Goal: Task Accomplishment & Management: Manage account settings

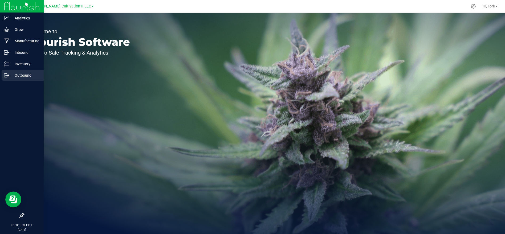
click at [19, 80] on div "Outbound" at bounding box center [23, 75] width 42 height 11
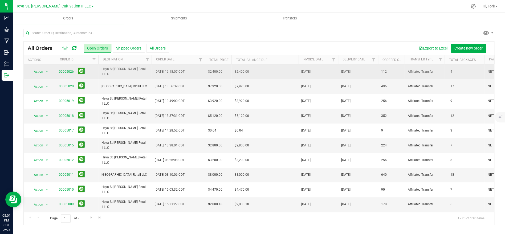
click at [190, 78] on td "[DATE] 16:18:07 CDT" at bounding box center [177, 71] width 53 height 15
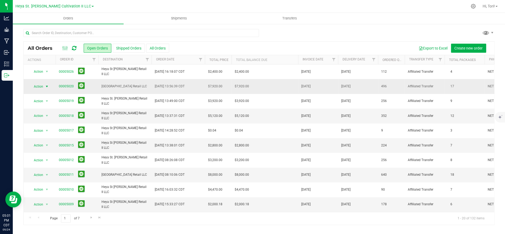
click at [41, 85] on span "Action" at bounding box center [36, 86] width 14 height 7
click at [51, 110] on li "Edit order" at bounding box center [49, 111] width 40 height 8
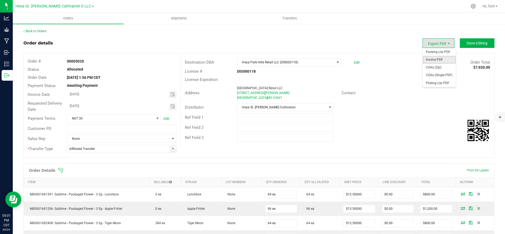
click at [436, 60] on span "Invoice PDF" at bounding box center [439, 60] width 33 height 8
click at [25, 31] on link "Back to Orders" at bounding box center [34, 31] width 23 height 4
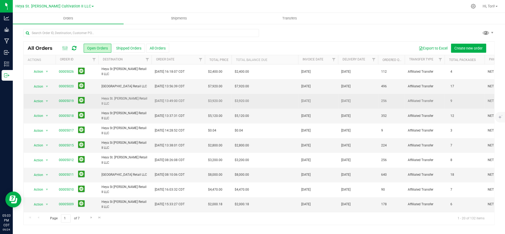
click at [136, 102] on span "Heya St. [PERSON_NAME] Retail II LLC" at bounding box center [124, 101] width 47 height 10
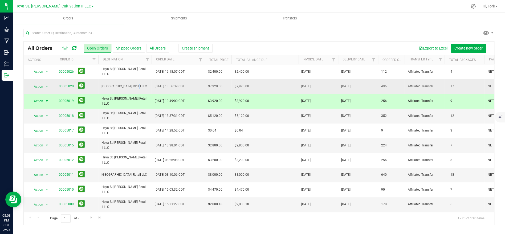
click at [122, 84] on span "[GEOGRAPHIC_DATA] Retail LLC" at bounding box center [124, 86] width 47 height 5
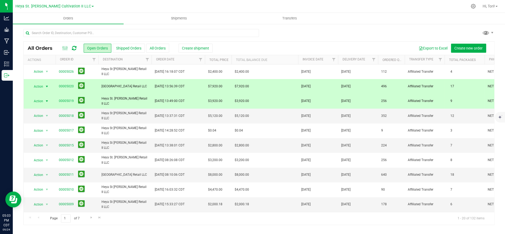
click at [125, 100] on span "Heya St. [PERSON_NAME] Retail II LLC" at bounding box center [124, 101] width 47 height 10
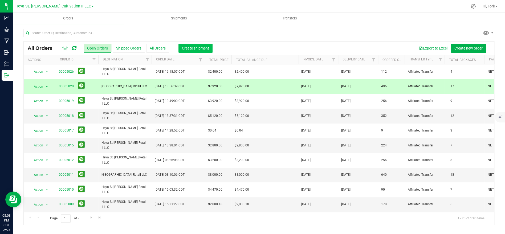
click at [189, 49] on span "Create shipment" at bounding box center [195, 48] width 27 height 4
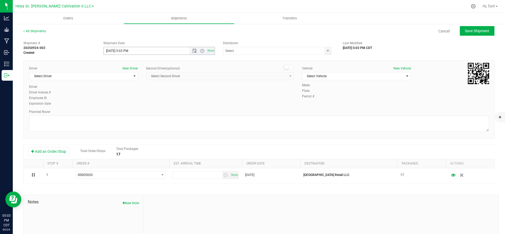
click at [157, 48] on input "[DATE] 5:03 PM" at bounding box center [151, 50] width 95 height 7
click at [227, 86] on div "Driver New Driver Select Driver Select Driver [PERSON_NAME] [PERSON_NAME] [PERS…" at bounding box center [259, 86] width 468 height 41
click at [196, 51] on span "Open the date view" at bounding box center [194, 51] width 4 height 4
click at [139, 101] on link "25" at bounding box center [139, 105] width 8 height 8
click at [142, 51] on input "[DATE] 5:03 PM" at bounding box center [151, 50] width 95 height 7
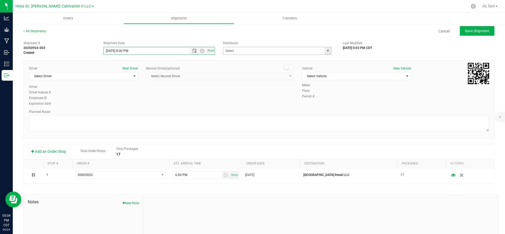
type input "[DATE] 8:00 PM"
click at [261, 52] on input "text" at bounding box center [272, 50] width 98 height 7
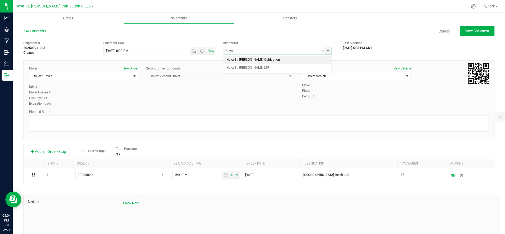
click at [262, 58] on li "Heya St. [PERSON_NAME] Cultivation" at bounding box center [277, 60] width 108 height 8
type input "Heya St. [PERSON_NAME] Cultivation"
click at [331, 76] on span "Select Vehicle" at bounding box center [353, 75] width 102 height 7
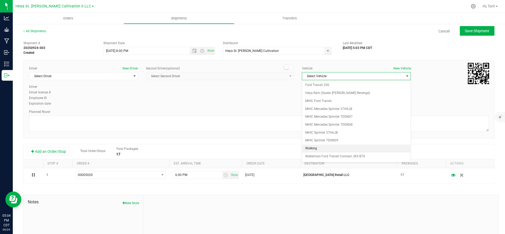
click at [334, 146] on li "Walking" at bounding box center [356, 149] width 108 height 8
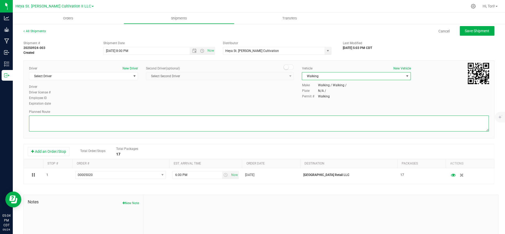
click at [319, 117] on textarea at bounding box center [259, 124] width 460 height 16
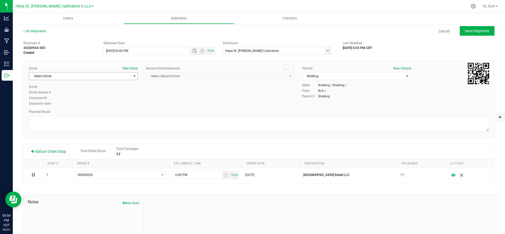
click at [123, 75] on span "Select Driver" at bounding box center [80, 75] width 102 height 7
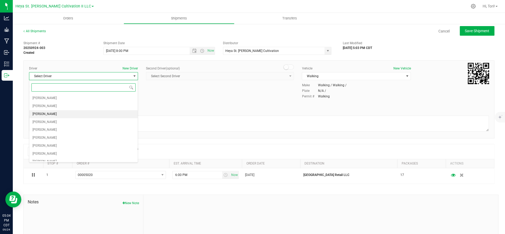
click at [73, 113] on li "[PERSON_NAME]" at bounding box center [83, 114] width 108 height 8
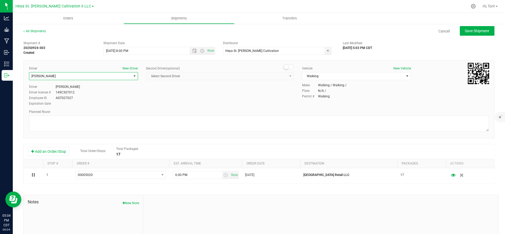
click at [167, 107] on div "Driver New Driver [PERSON_NAME] Select Driver [PERSON_NAME] [PERSON_NAME] [PERS…" at bounding box center [258, 99] width 471 height 78
click at [339, 73] on span "Walking" at bounding box center [353, 75] width 102 height 7
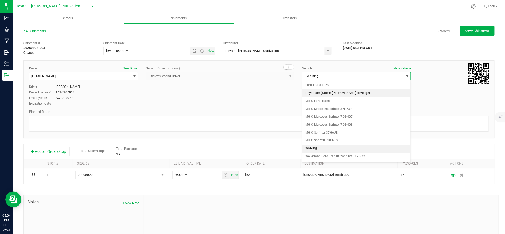
click at [334, 93] on li "Heya Ram (Queen [PERSON_NAME] Revenge)" at bounding box center [356, 93] width 108 height 8
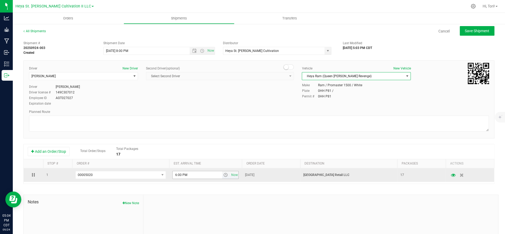
click at [194, 176] on input "6:00 PM" at bounding box center [197, 174] width 49 height 7
type input "10:00 AM"
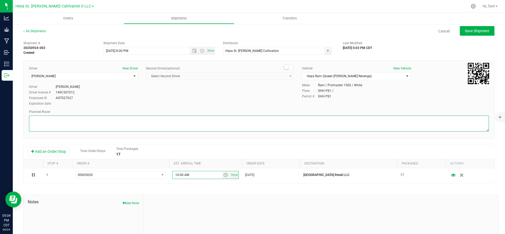
click at [183, 122] on textarea at bounding box center [259, 124] width 460 height 16
click at [260, 118] on textarea at bounding box center [259, 124] width 460 height 16
paste textarea "Get on I-70 W in [GEOGRAPHIC_DATA] from [GEOGRAPHIC_DATA] and Exit 235A. Follow…"
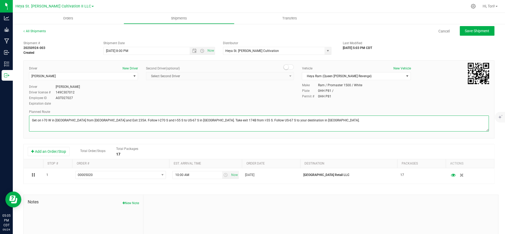
click at [350, 122] on textarea at bounding box center [259, 124] width 460 height 16
type textarea "Get on I-70 W in [GEOGRAPHIC_DATA] from [GEOGRAPHIC_DATA] and Exit 235A. Follow…"
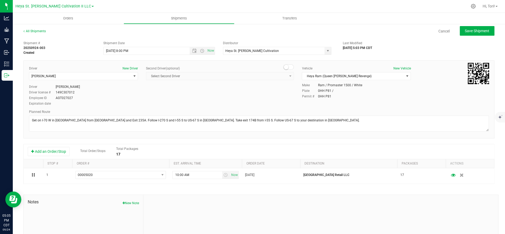
click at [384, 103] on div "Driver New Driver [PERSON_NAME] Select Driver [PERSON_NAME] [PERSON_NAME] [PERS…" at bounding box center [259, 86] width 468 height 41
click at [472, 31] on span "Save Shipment" at bounding box center [477, 31] width 24 height 4
type input "[DATE] 1:00 AM"
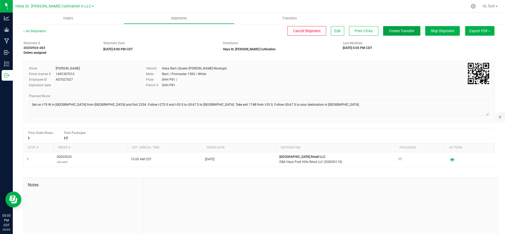
click at [410, 34] on button "Create Transfer" at bounding box center [401, 31] width 37 height 10
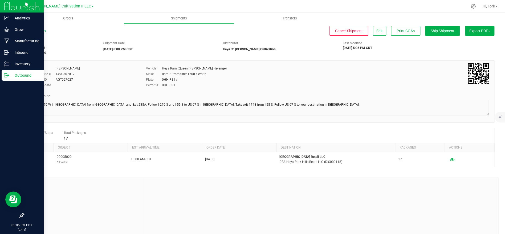
click at [27, 75] on p "Outbound" at bounding box center [25, 75] width 32 height 6
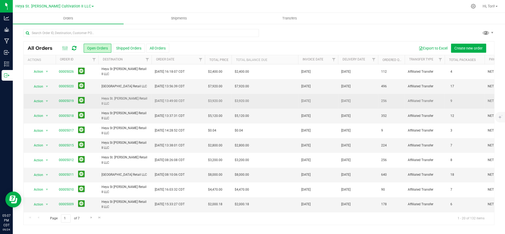
click at [143, 104] on td "Heya St. [PERSON_NAME] Retail II LLC" at bounding box center [124, 101] width 53 height 15
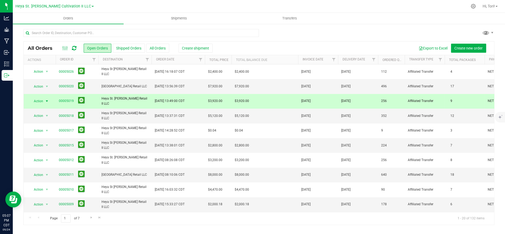
click at [43, 99] on span "Action" at bounding box center [36, 100] width 14 height 7
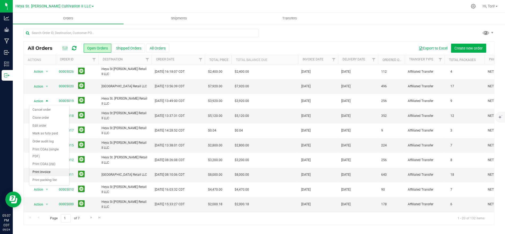
click at [54, 168] on li "Print invoice" at bounding box center [49, 172] width 40 height 8
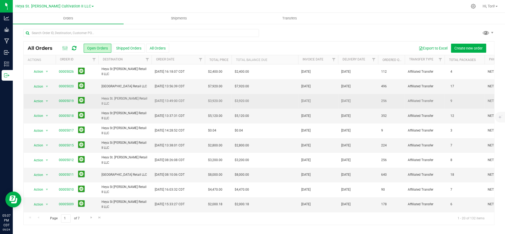
click at [113, 104] on td "Heya St. [PERSON_NAME] Retail II LLC" at bounding box center [124, 101] width 53 height 15
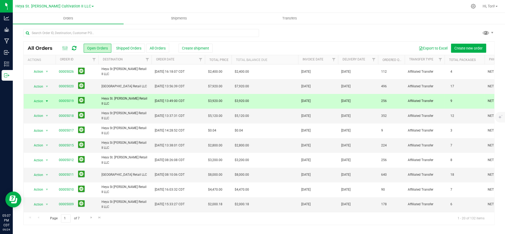
click at [39, 100] on span "Action" at bounding box center [36, 100] width 14 height 7
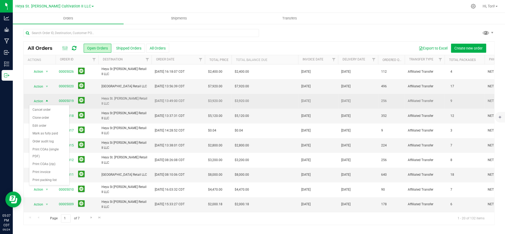
click at [155, 102] on span "[DATE] 13:49:00 CDT" at bounding box center [170, 101] width 30 height 5
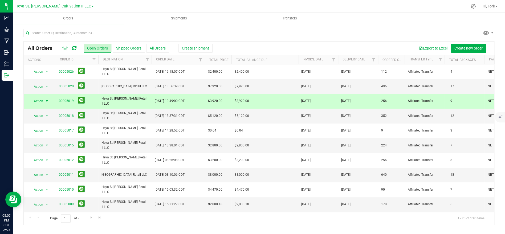
click at [210, 48] on div "Export to Excel Create new order" at bounding box center [348, 48] width 281 height 9
click at [206, 47] on span "Create shipment" at bounding box center [195, 48] width 27 height 4
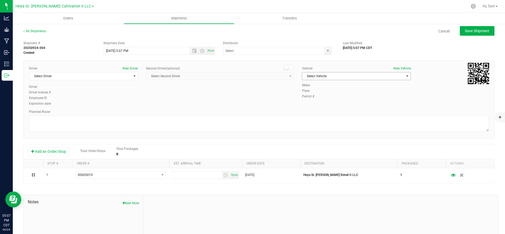
click at [327, 75] on span "Select Vehicle" at bounding box center [353, 75] width 102 height 7
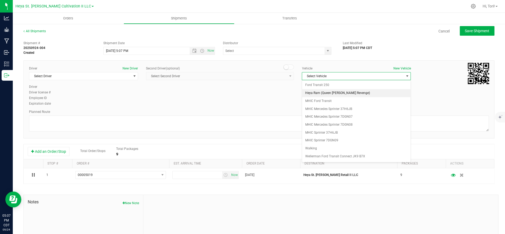
click at [325, 95] on li "Heya Ram (Queen [PERSON_NAME] Revenge)" at bounding box center [356, 93] width 108 height 8
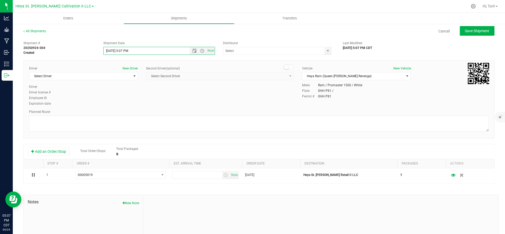
click at [161, 51] on input "[DATE] 5:07 PM" at bounding box center [151, 50] width 95 height 7
click at [211, 90] on div "Driver New Driver Select Driver Select Driver [PERSON_NAME] [PERSON_NAME] [PERS…" at bounding box center [259, 86] width 468 height 41
click at [157, 52] on input "[DATE] 5:07 PM" at bounding box center [151, 50] width 95 height 7
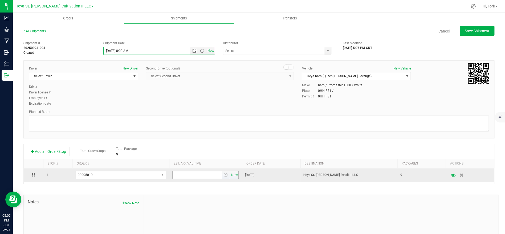
type input "[DATE] 8:00 AM"
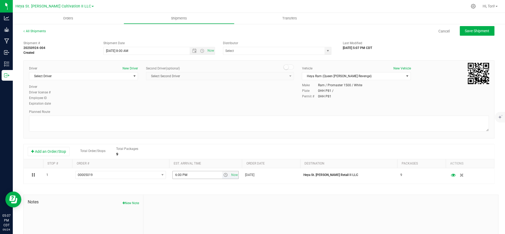
click at [198, 176] on input "6:00 PM" at bounding box center [197, 174] width 49 height 7
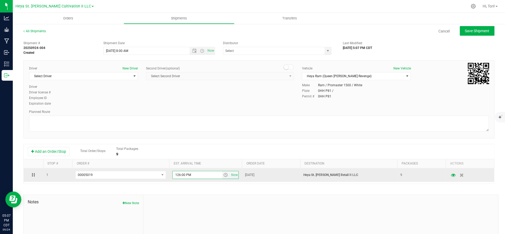
type input "12:00 PM"
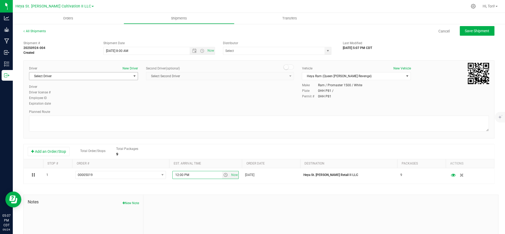
click at [105, 77] on span "Select Driver" at bounding box center [80, 75] width 102 height 7
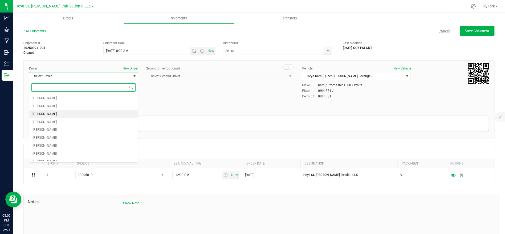
click at [58, 114] on li "[PERSON_NAME]" at bounding box center [83, 114] width 108 height 8
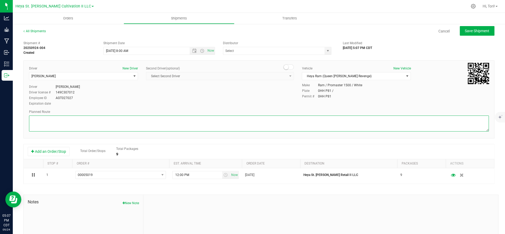
click at [99, 120] on textarea at bounding box center [259, 124] width 460 height 16
paste textarea "Get on I-70 W in [GEOGRAPHIC_DATA] from [GEOGRAPHIC_DATA] and Exit 235A. Follow…"
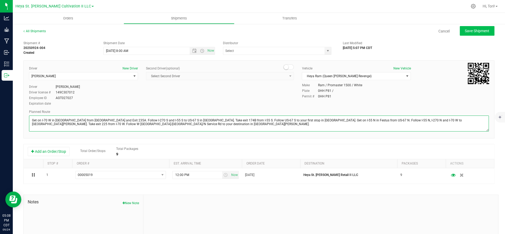
type textarea "Get on I-70 W in [GEOGRAPHIC_DATA] from [GEOGRAPHIC_DATA] and Exit 235A. Follow…"
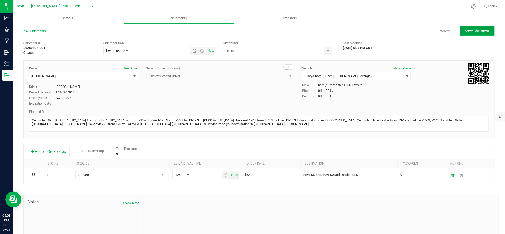
click at [482, 34] on button "Save Shipment" at bounding box center [477, 31] width 35 height 10
type input "[DATE] 1:00 PM"
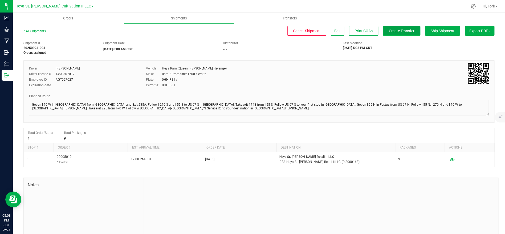
click at [401, 30] on span "Create Transfer" at bounding box center [402, 31] width 26 height 4
